Goal: Information Seeking & Learning: Learn about a topic

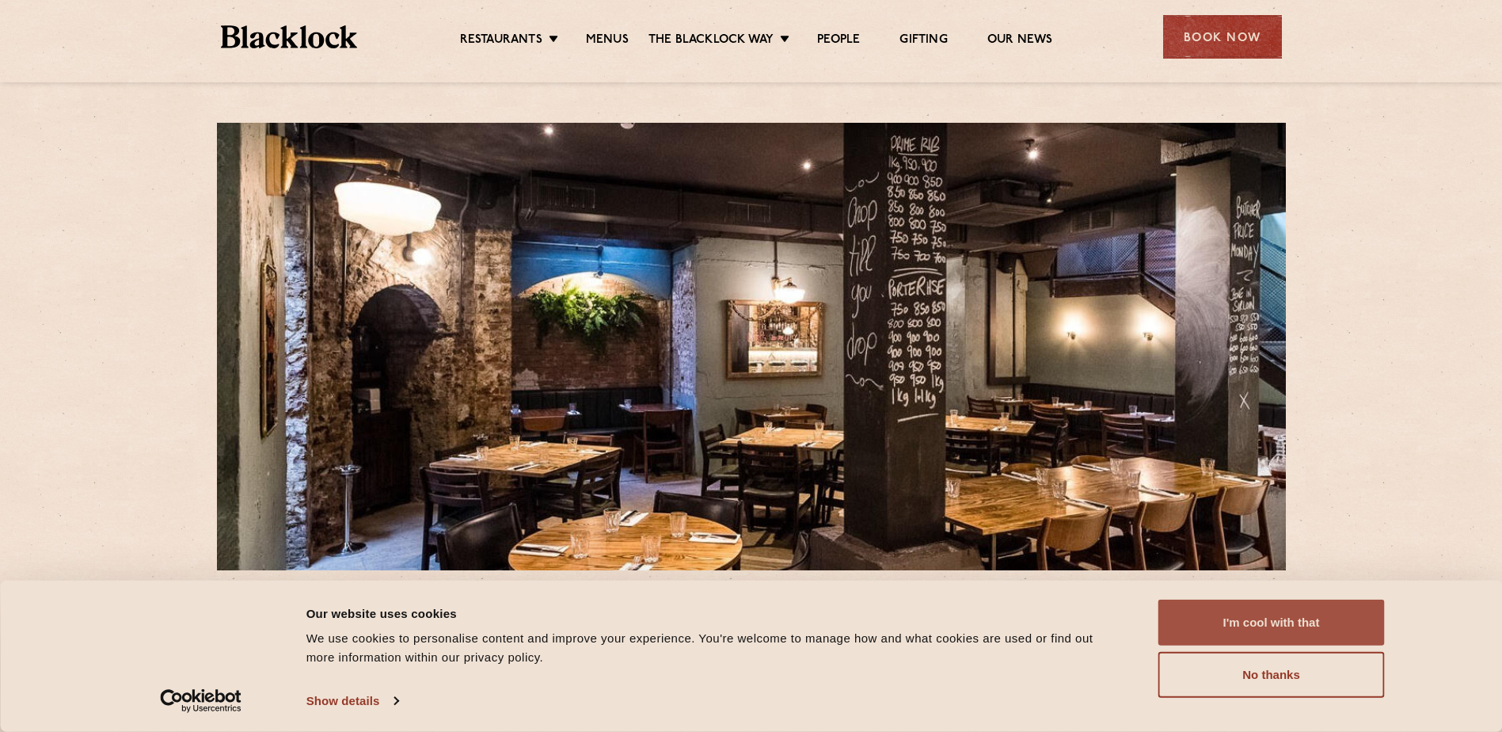
click at [1305, 618] on button "I'm cool with that" at bounding box center [1271, 622] width 226 height 46
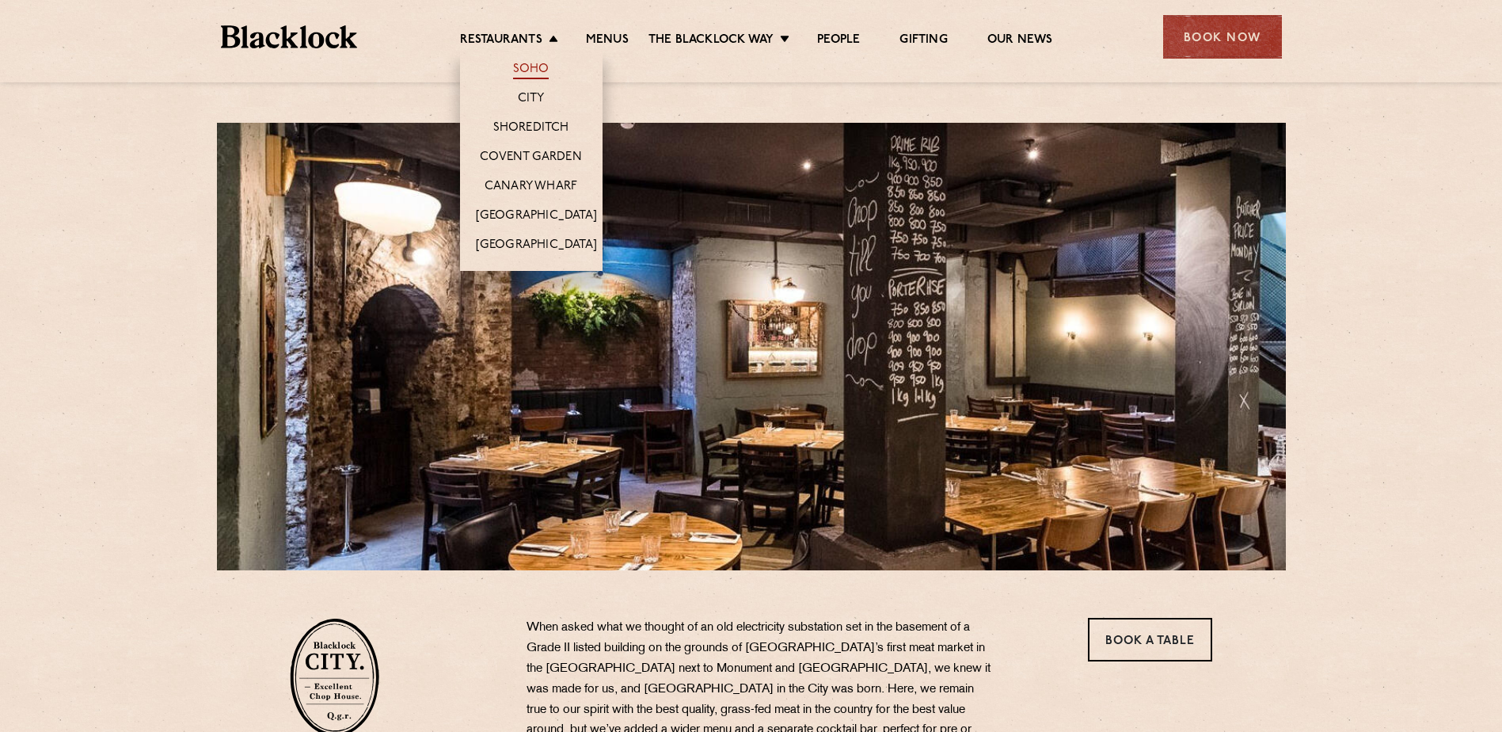
click at [539, 65] on link "Soho" at bounding box center [531, 70] width 36 height 17
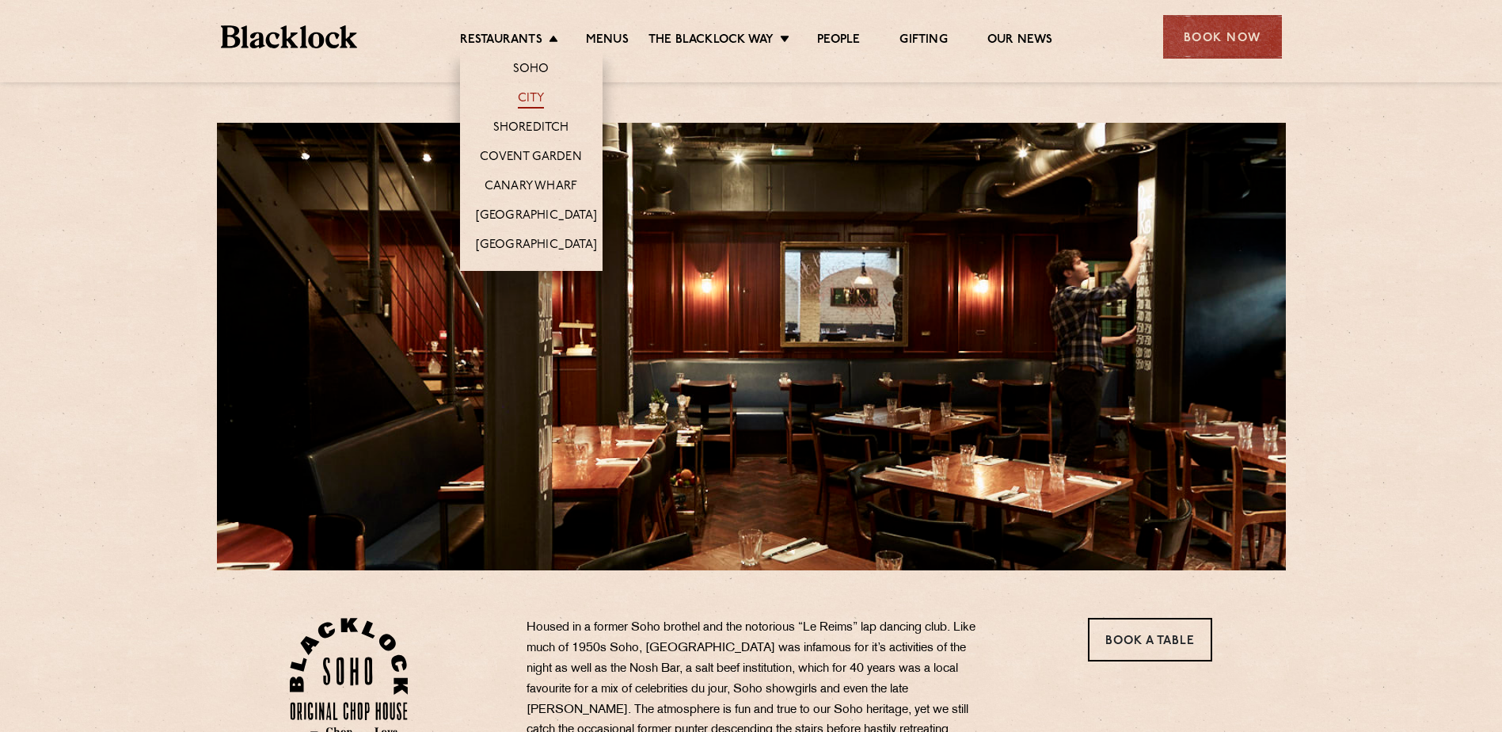
click at [539, 97] on link "City" at bounding box center [531, 99] width 27 height 17
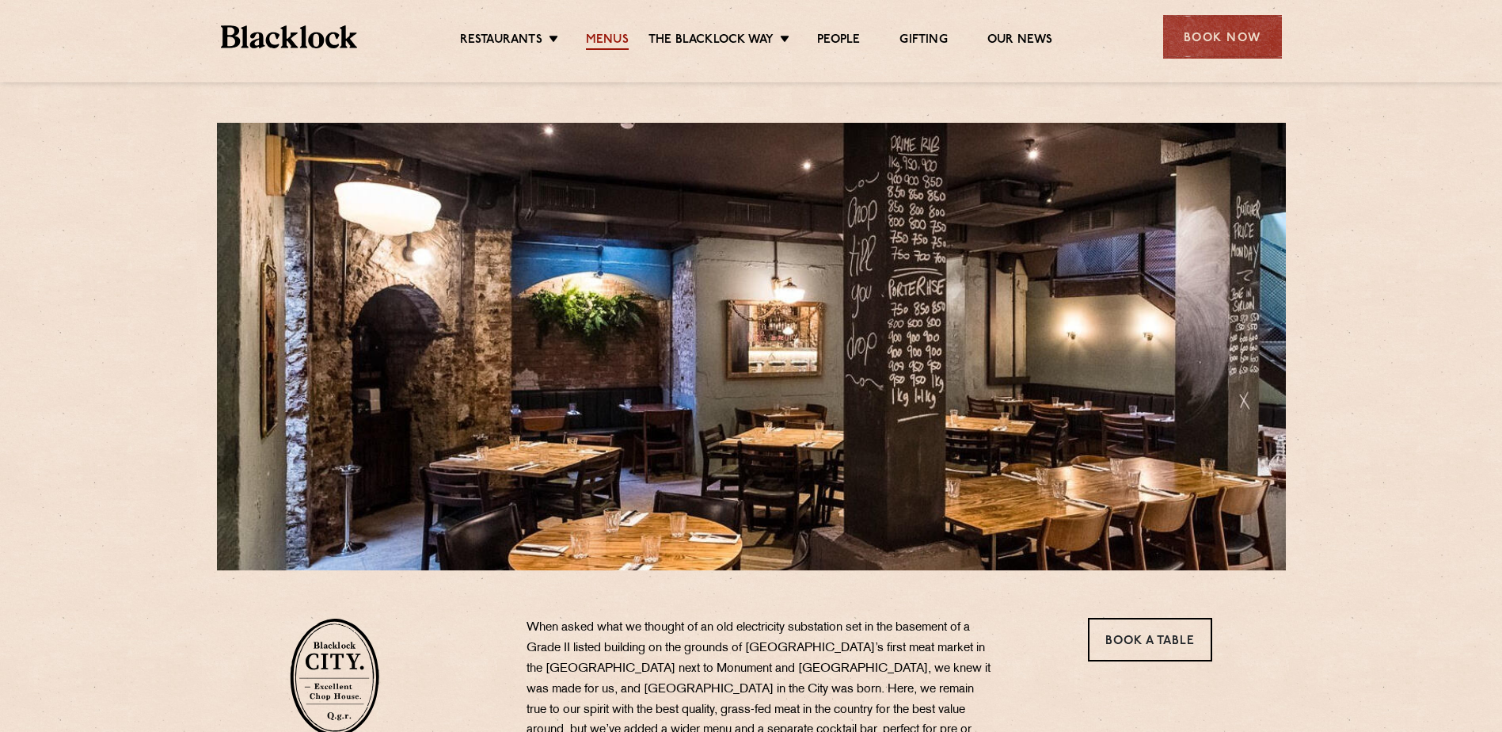
click at [622, 46] on link "Menus" at bounding box center [607, 40] width 43 height 17
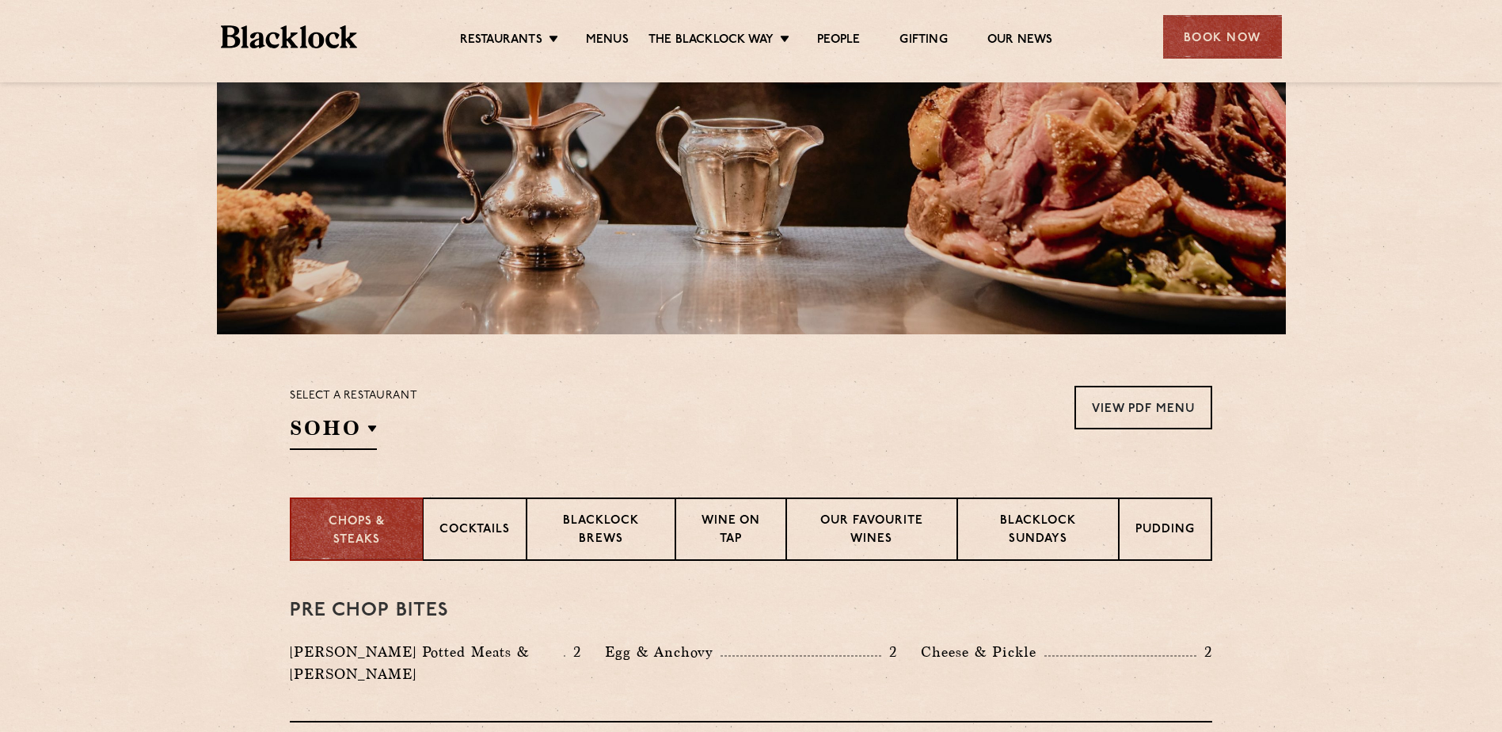
scroll to position [238, 0]
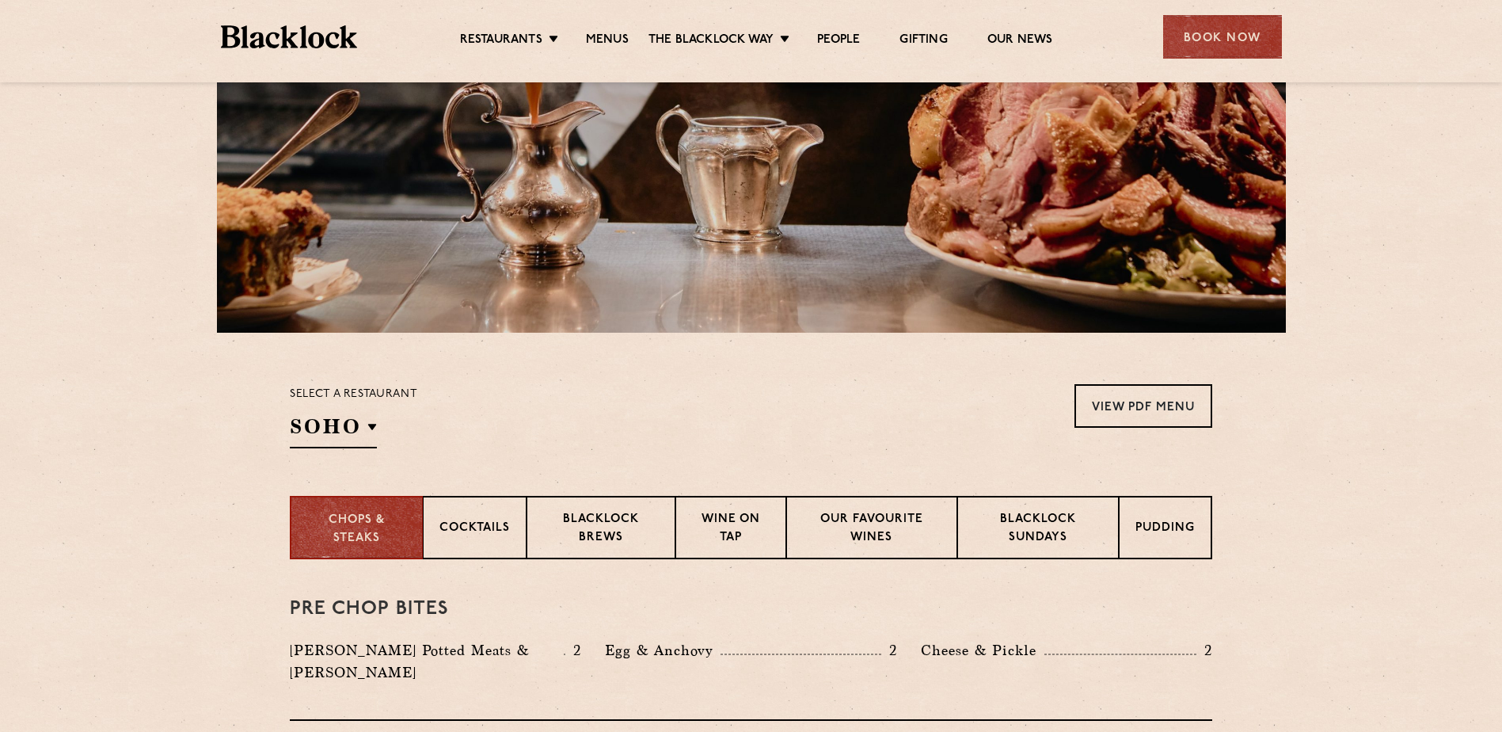
click at [383, 440] on div "Select a restaurant SOHO Soho Birmingham City Shoreditch Covent Garden Canary W…" at bounding box center [353, 416] width 127 height 64
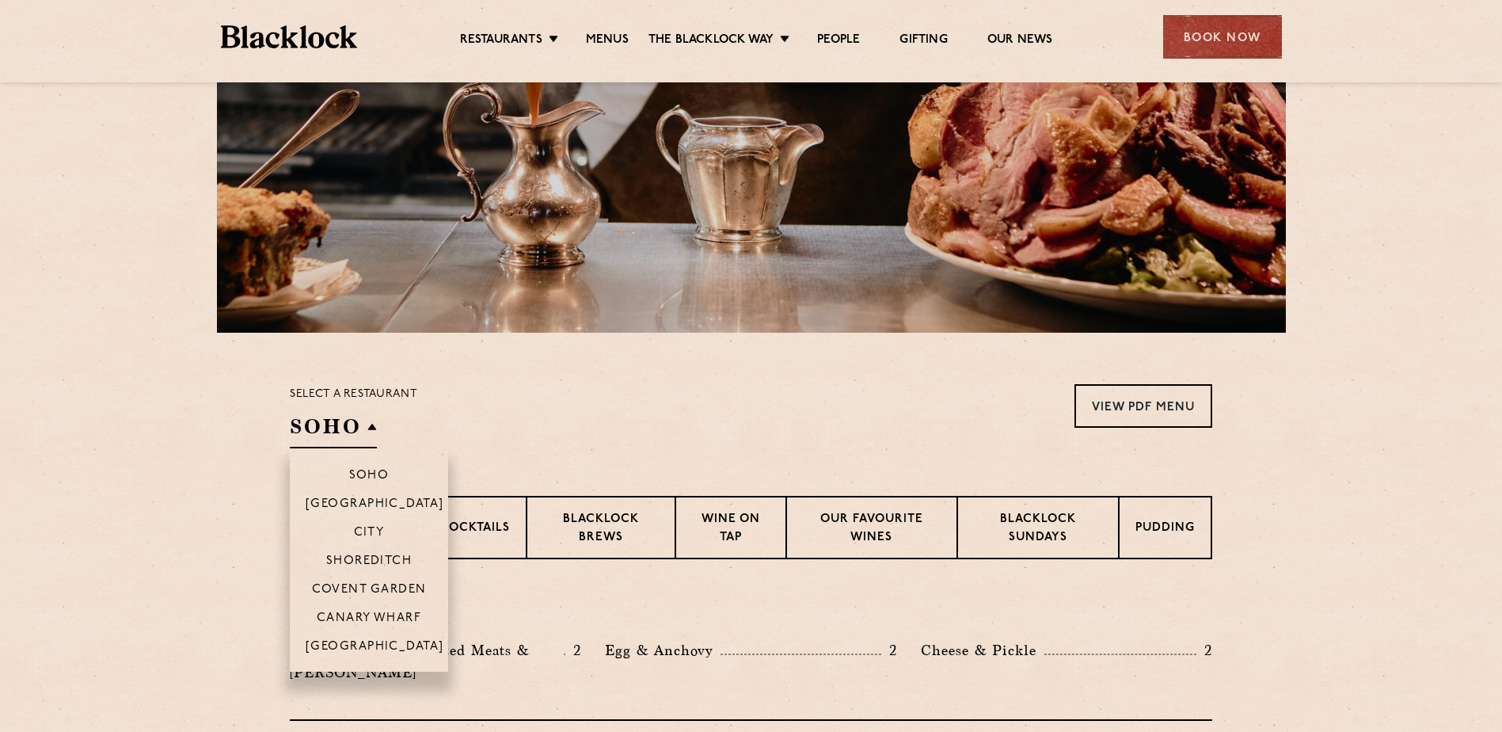
click at [374, 436] on h2 "SOHO" at bounding box center [333, 431] width 87 height 36
click at [367, 539] on p "City" at bounding box center [369, 534] width 31 height 16
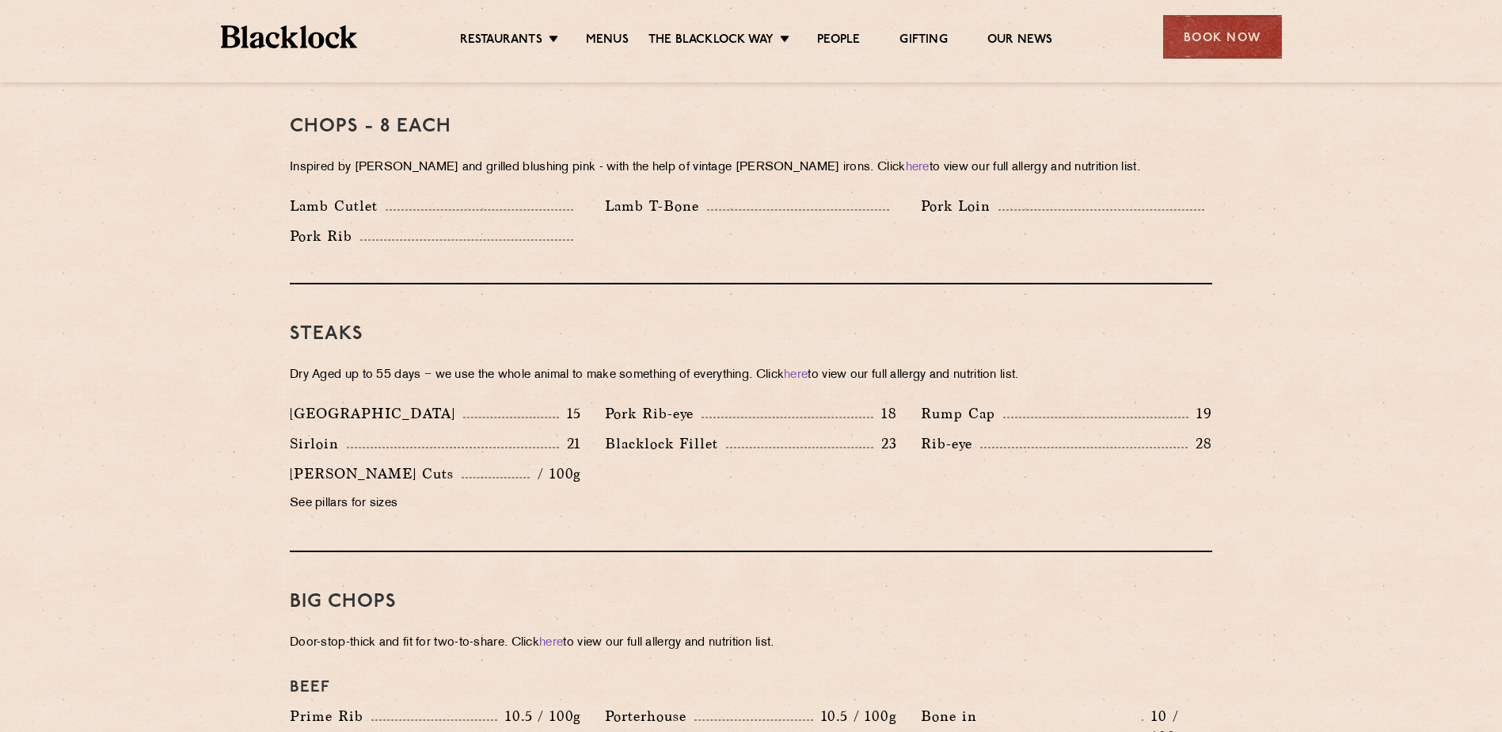
scroll to position [1346, 0]
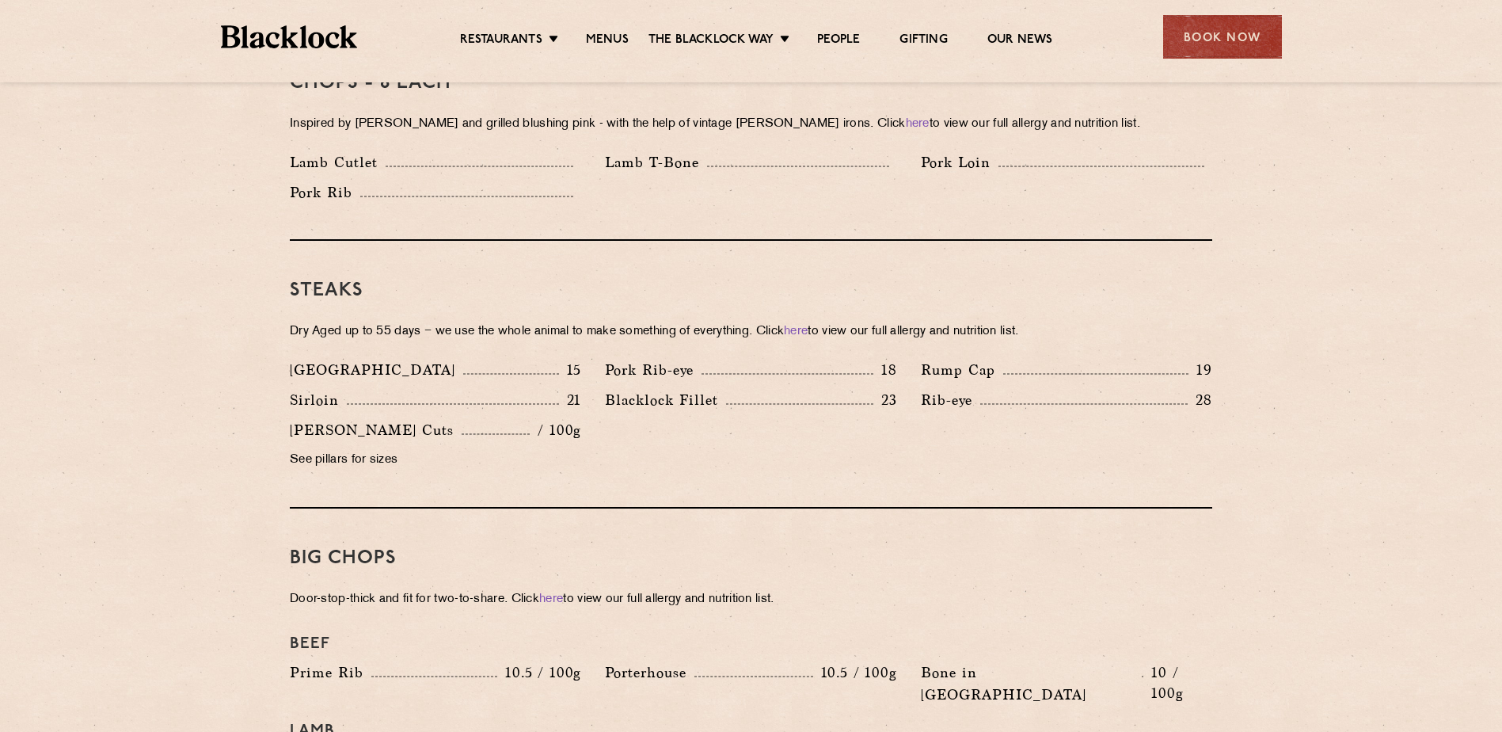
click at [538, 449] on p "See pillars for sizes" at bounding box center [435, 460] width 291 height 22
drag, startPoint x: 541, startPoint y: 413, endPoint x: 609, endPoint y: 413, distance: 68.1
click at [609, 413] on div "Denver 15 Pork Rib-eye 18 Rump Cap 19 Sirloin 21 23 Rib-eye" at bounding box center [751, 419] width 946 height 120
drag, startPoint x: 609, startPoint y: 413, endPoint x: 593, endPoint y: 418, distance: 16.8
click at [594, 417] on div "Denver 15 Pork Rib-eye 18 Rump Cap 19 Sirloin 21 23 Rib-eye" at bounding box center [751, 419] width 946 height 120
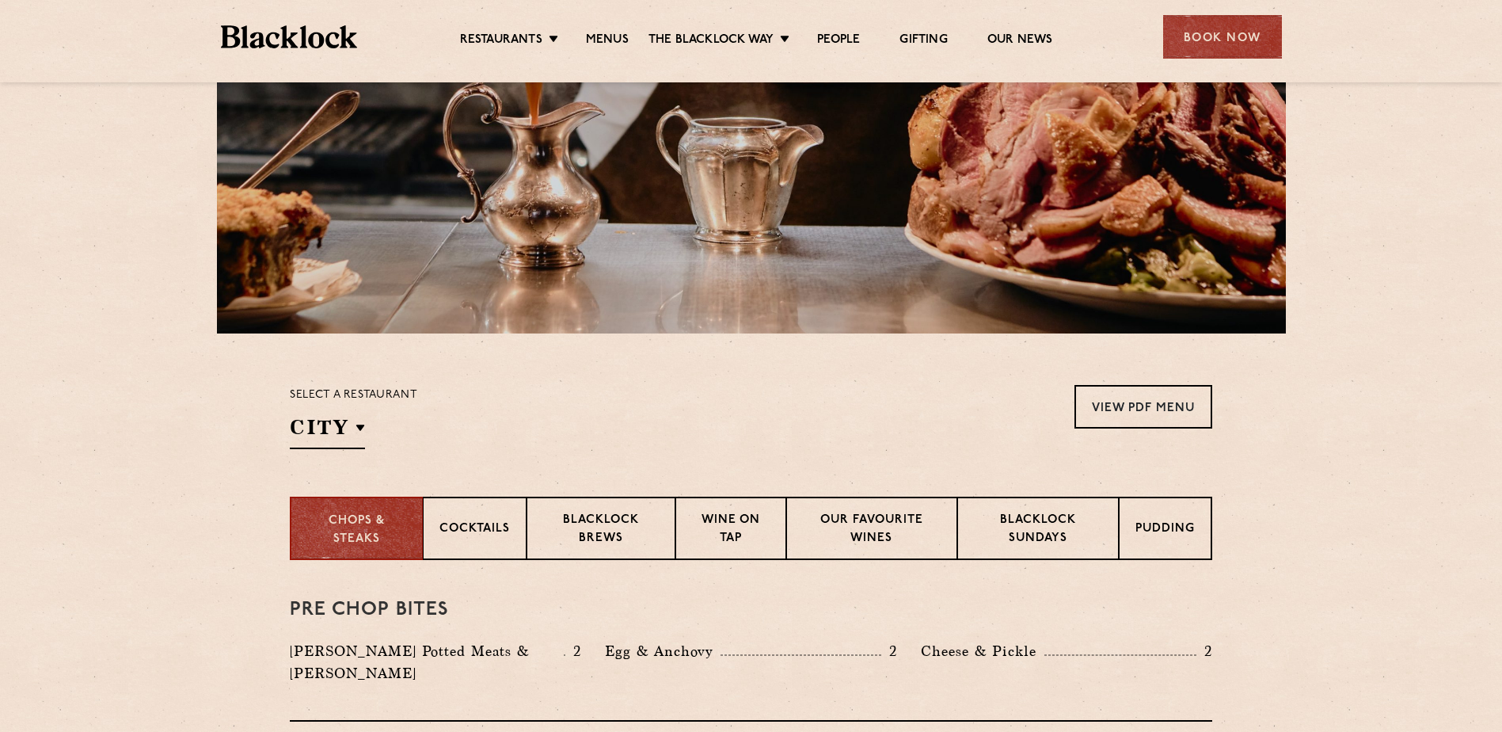
scroll to position [238, 0]
click at [1184, 423] on link "View PDF Menu" at bounding box center [1143, 406] width 138 height 44
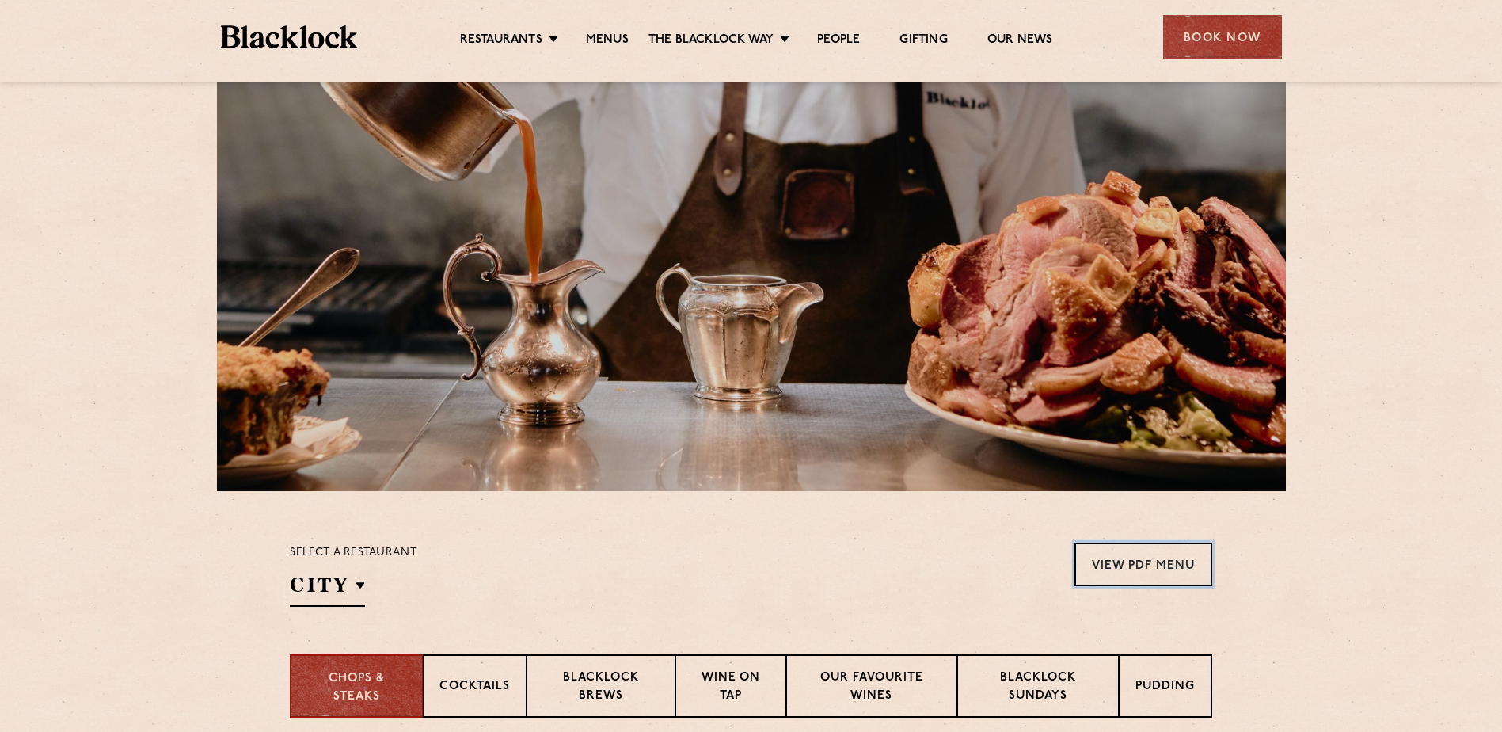
scroll to position [0, 0]
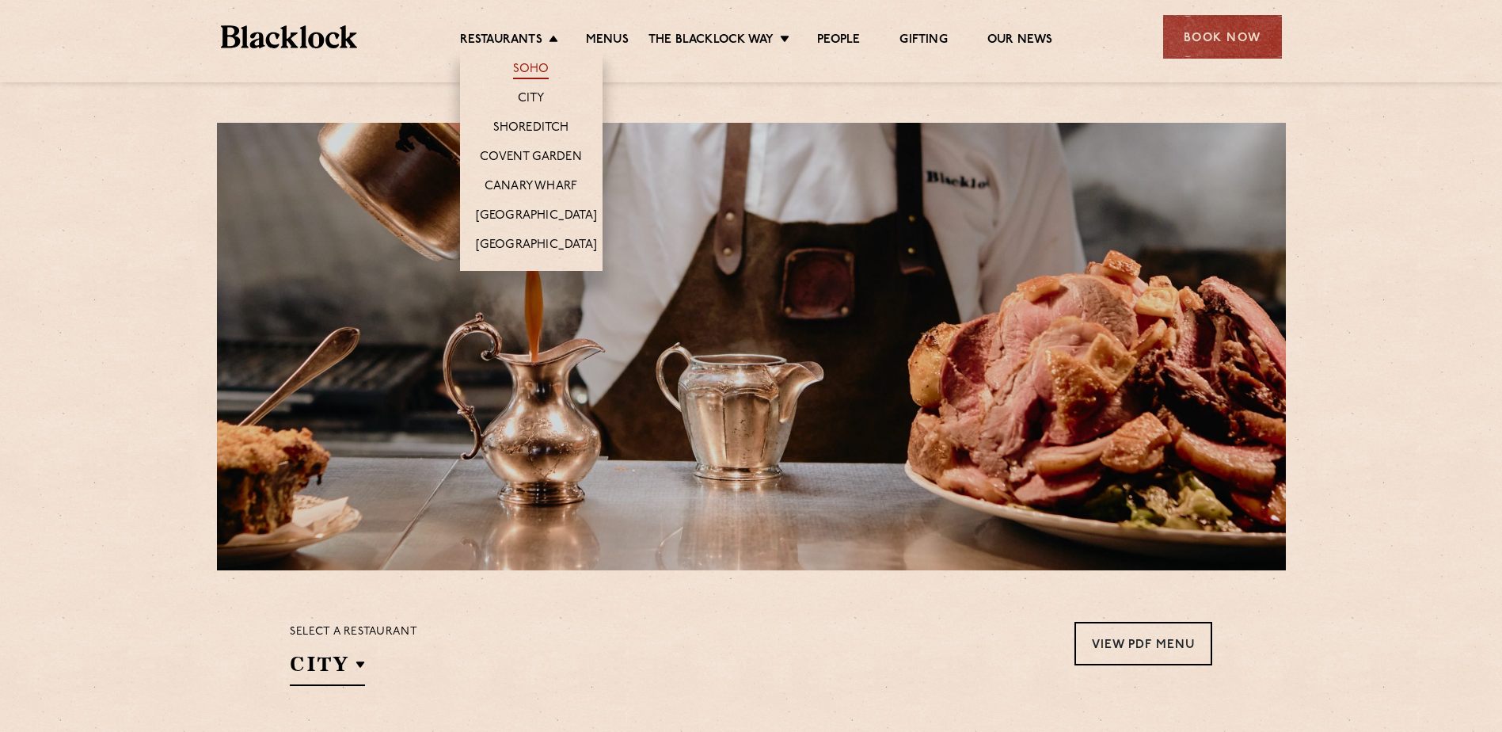
click at [527, 70] on link "Soho" at bounding box center [531, 70] width 36 height 17
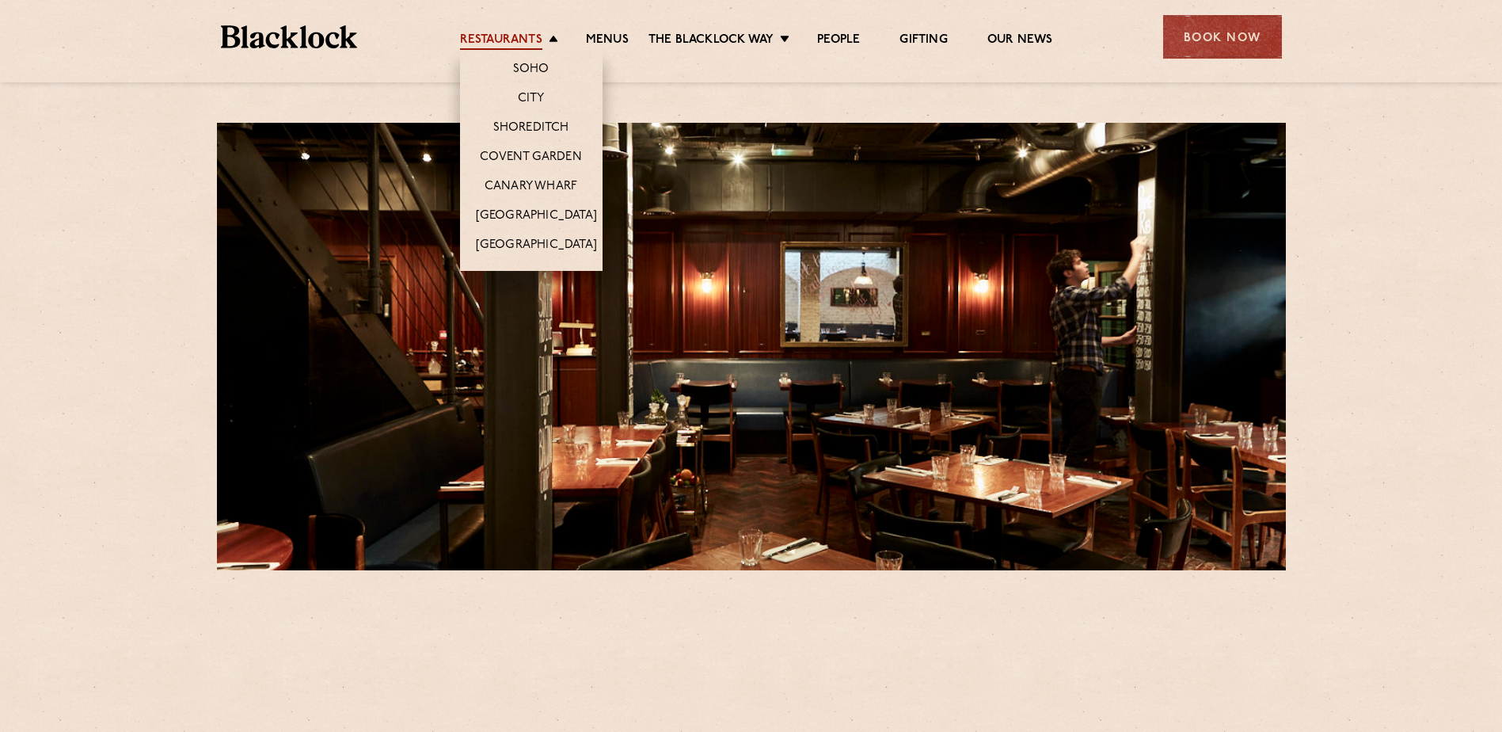
click at [539, 32] on link "Restaurants" at bounding box center [501, 40] width 82 height 17
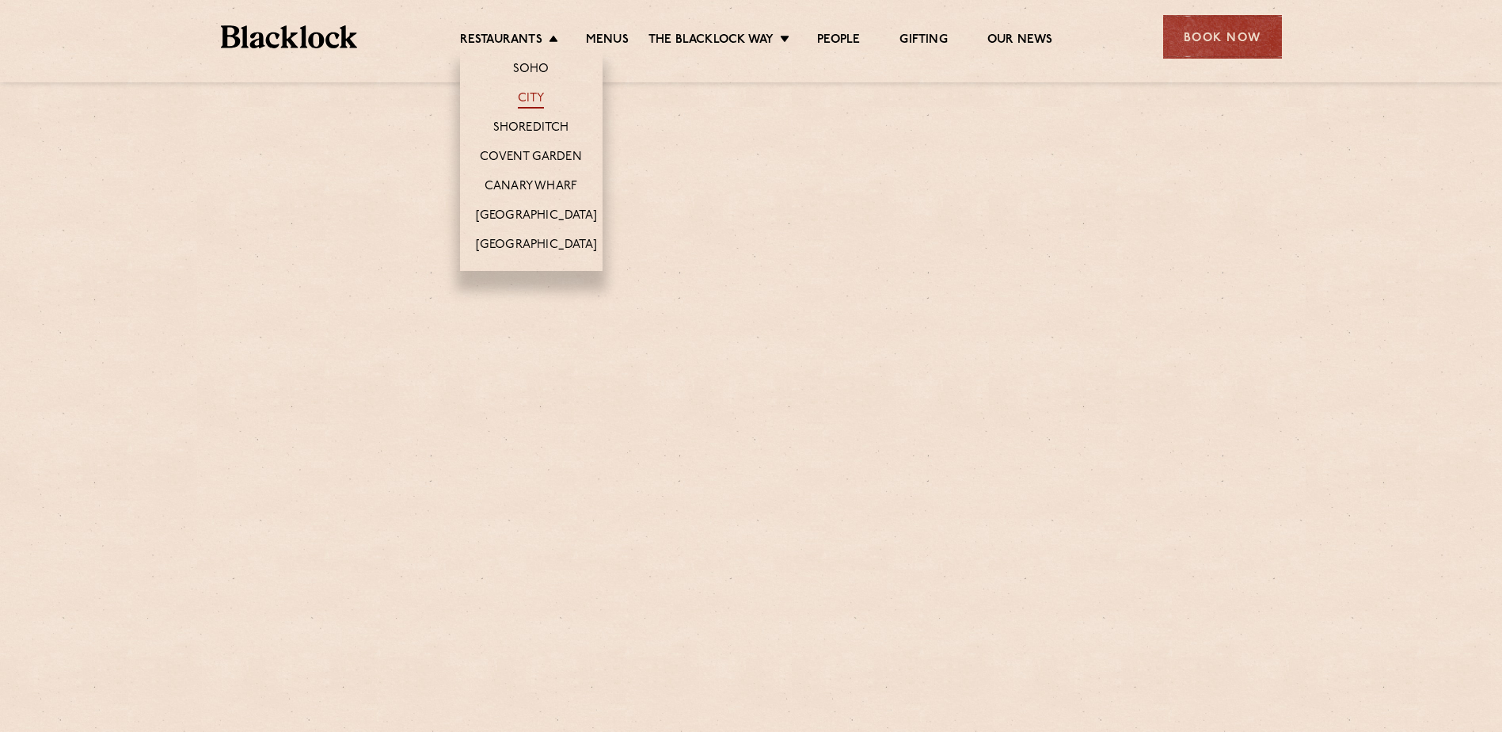
click at [542, 94] on link "City" at bounding box center [531, 99] width 27 height 17
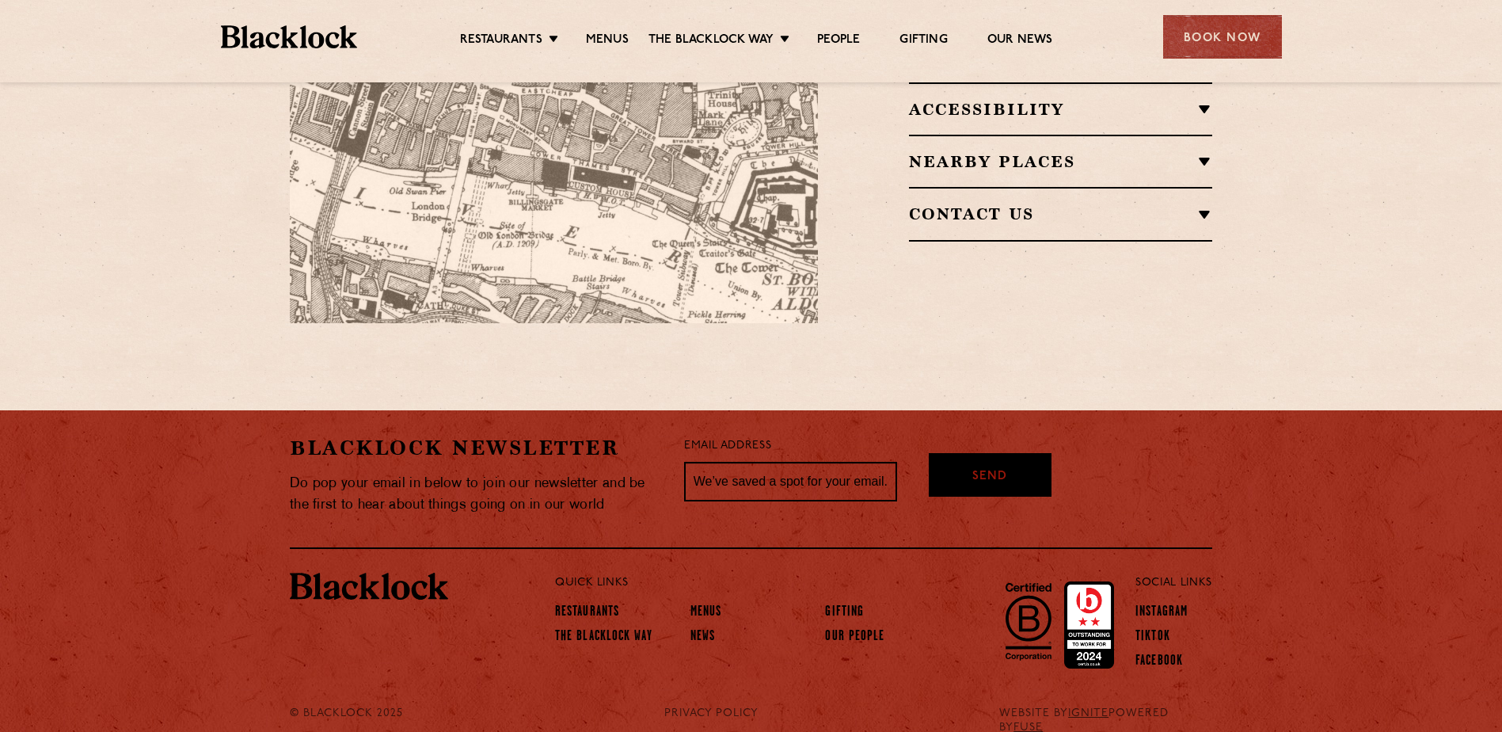
scroll to position [1196, 0]
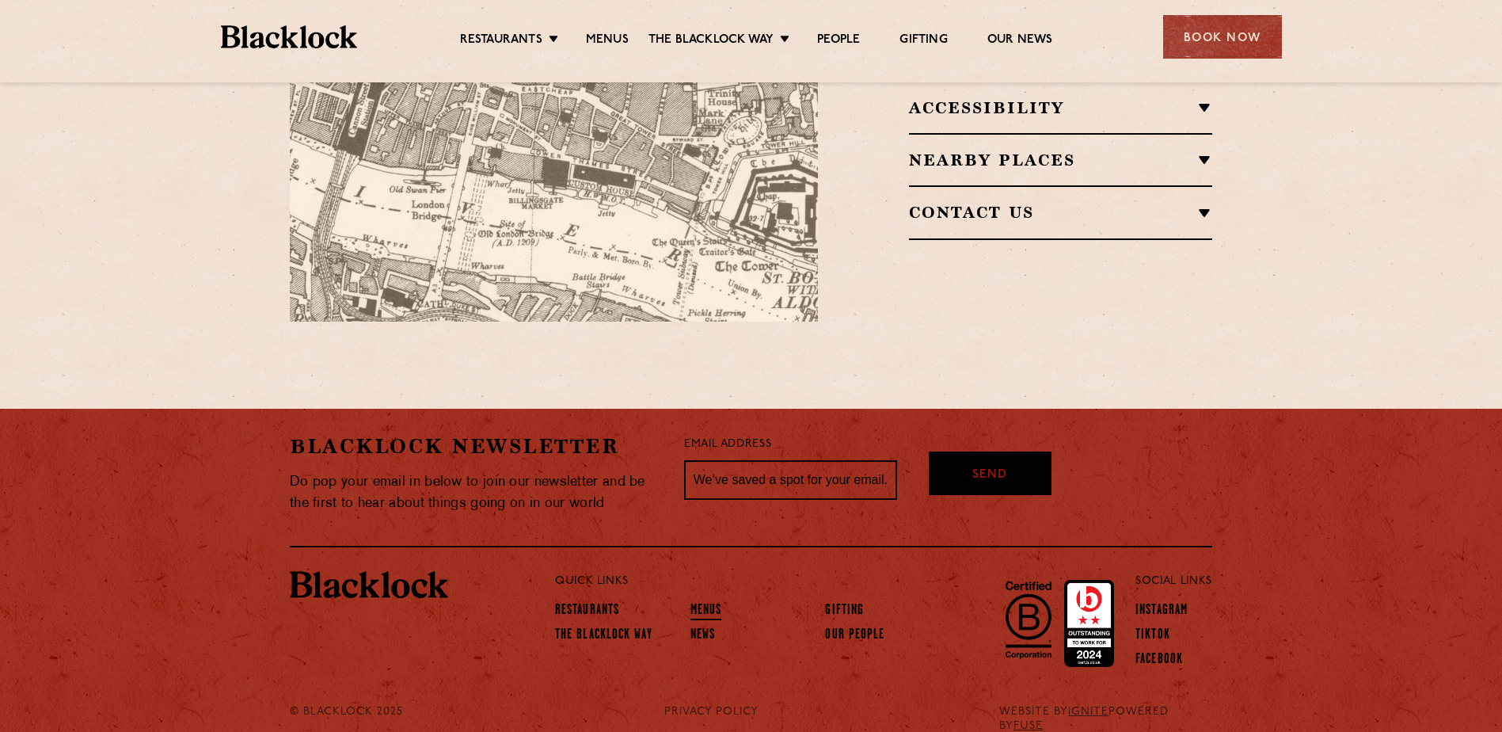
click at [699, 603] on link "Menus" at bounding box center [706, 611] width 32 height 17
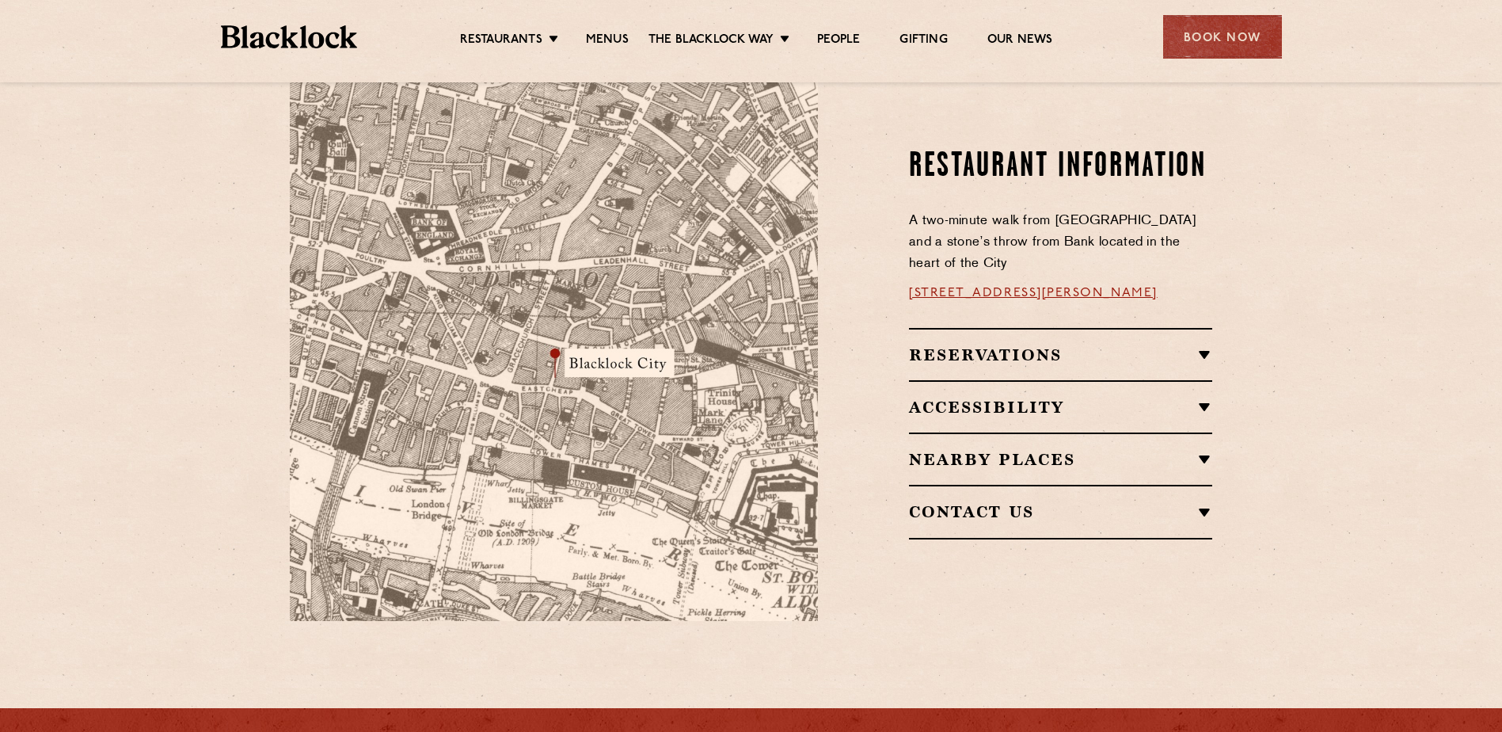
scroll to position [879, 0]
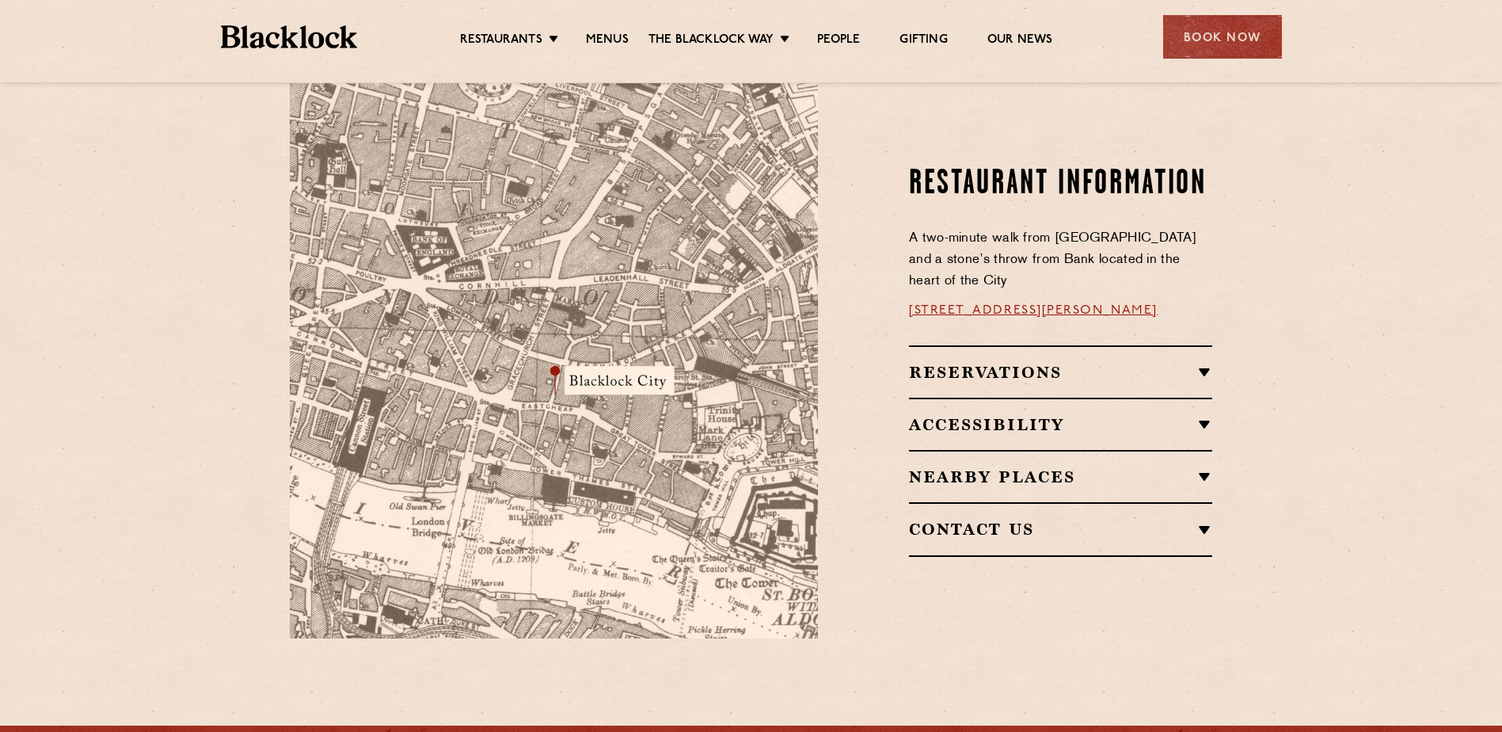
click at [1013, 363] on h2 "Reservations" at bounding box center [1060, 372] width 303 height 19
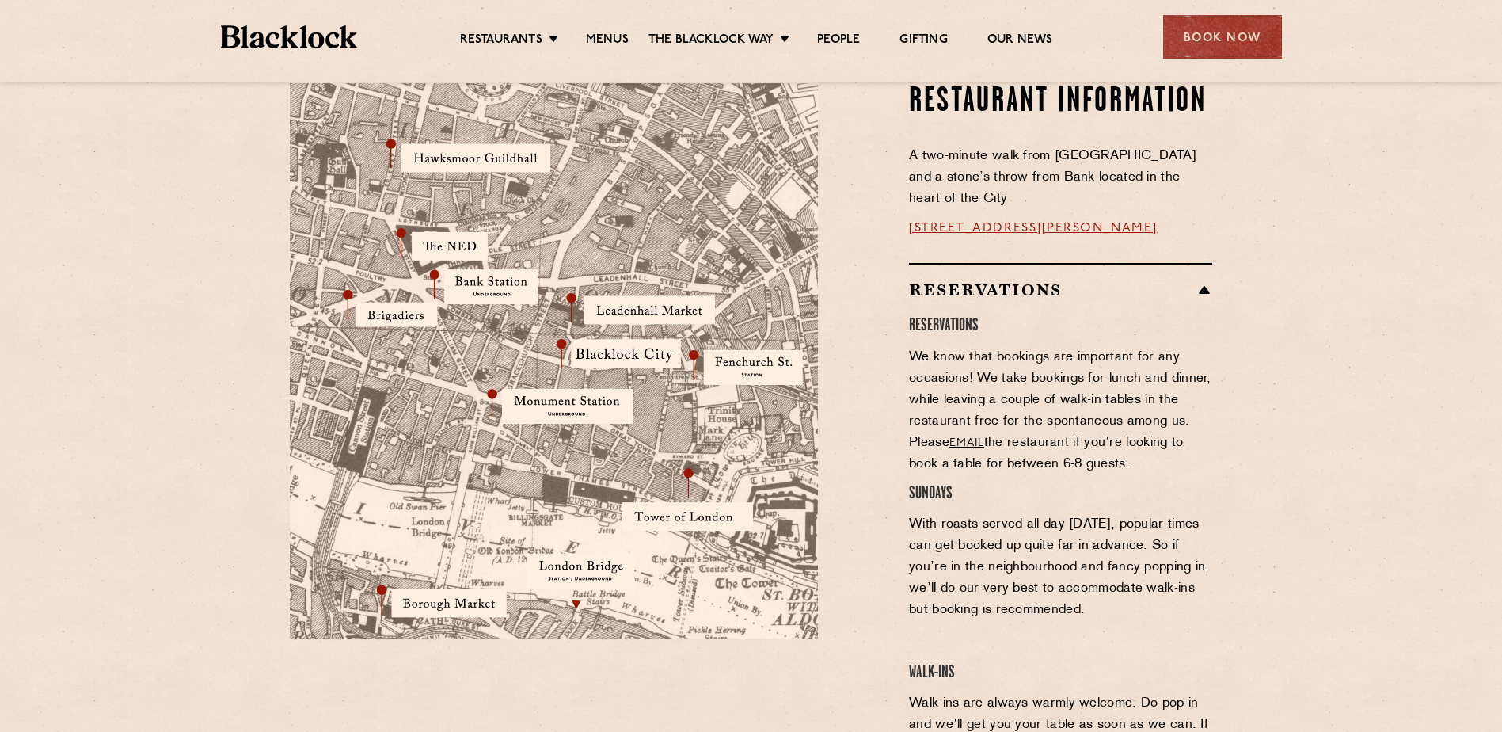
click at [1024, 280] on h2 "Reservations" at bounding box center [1060, 289] width 303 height 19
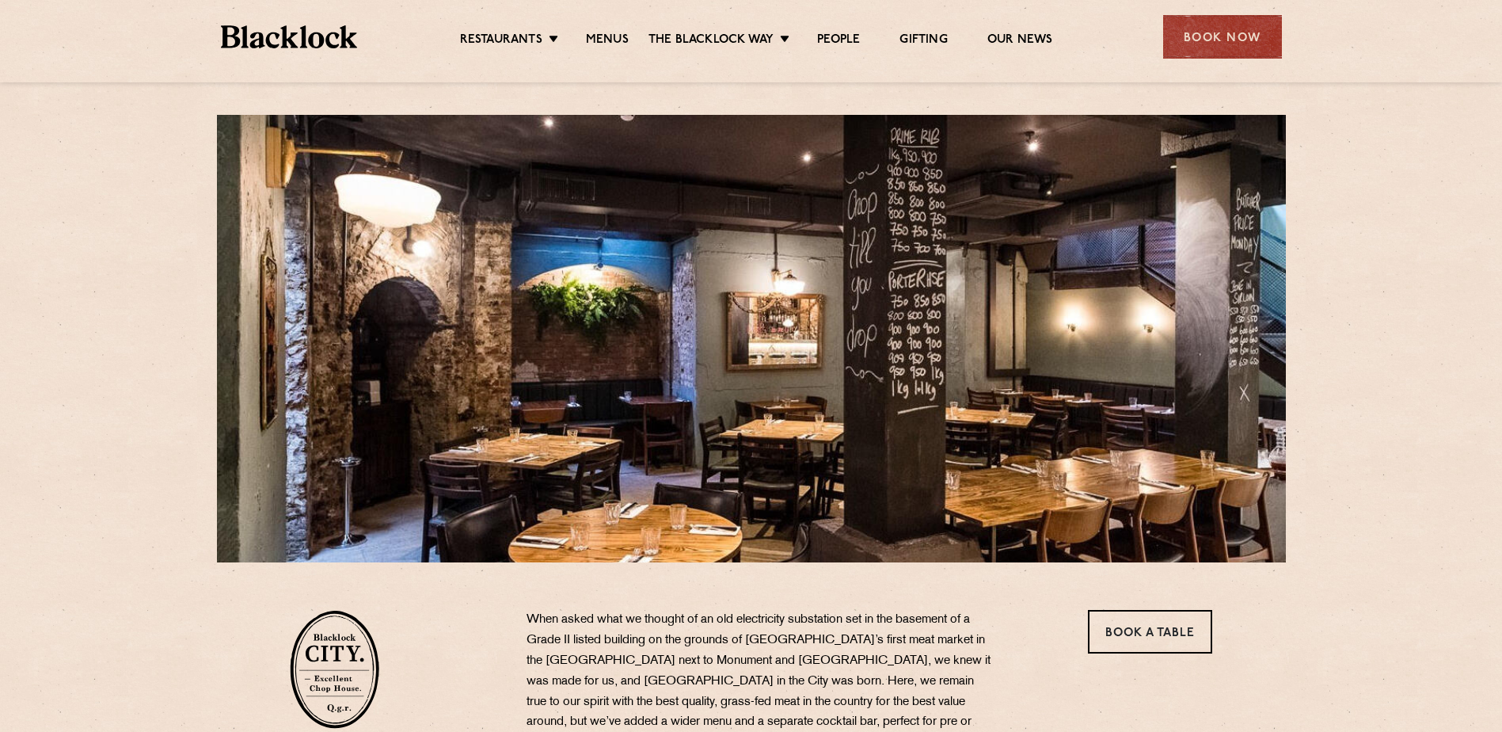
scroll to position [0, 0]
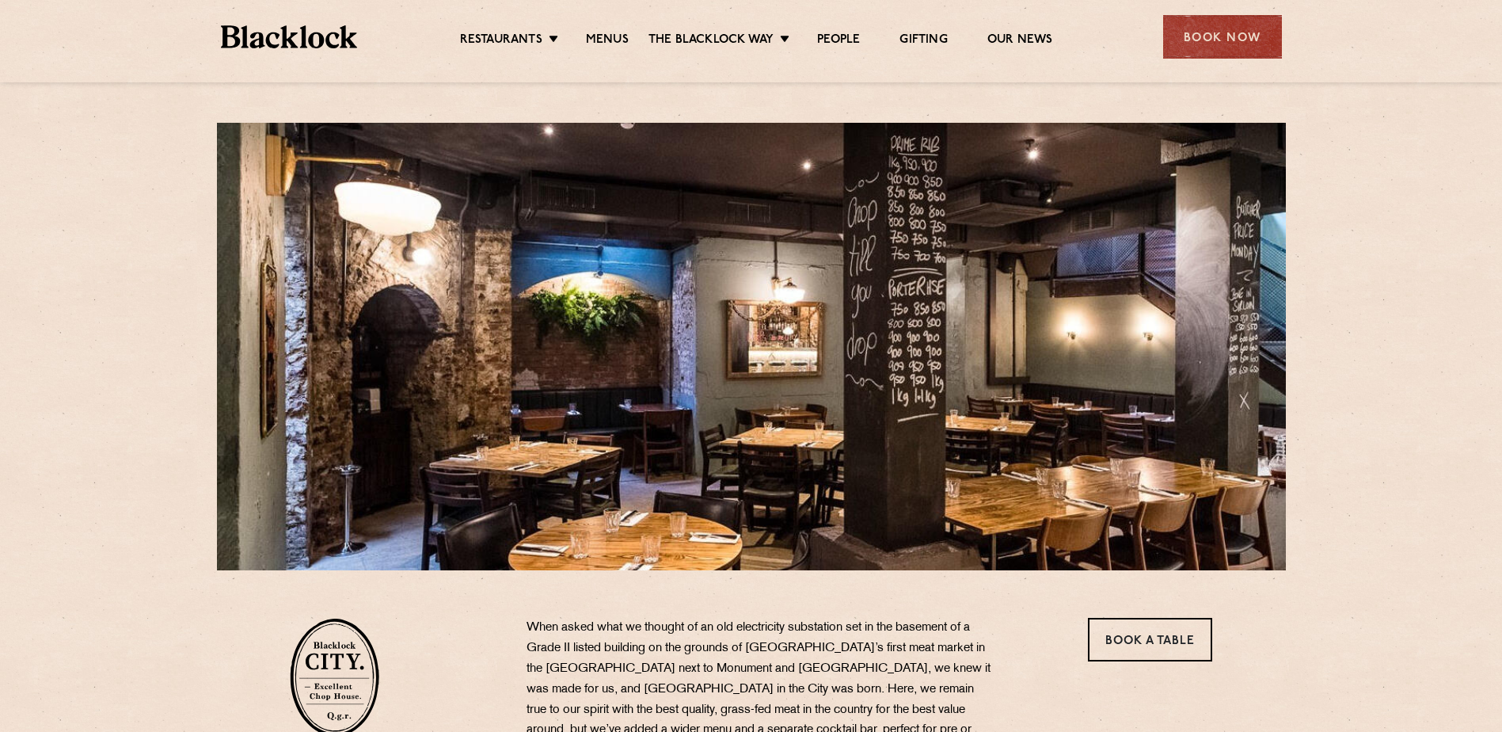
click at [763, 321] on div at bounding box center [751, 346] width 1069 height 447
